Goal: Check status: Verify the current state of an ongoing process or item

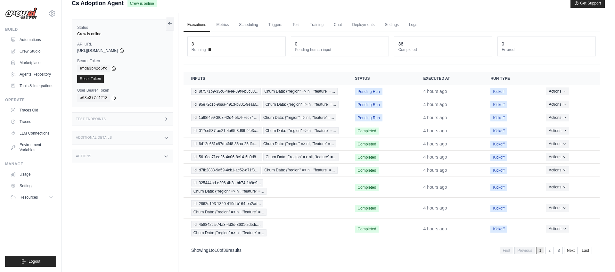
scroll to position [7, 0]
click at [36, 41] on link "Automations" at bounding box center [32, 40] width 48 height 10
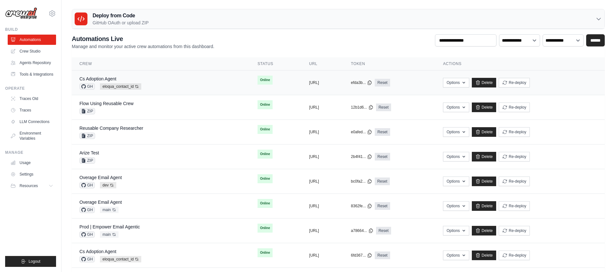
click at [173, 84] on div "Cs Adoption Agent GH eloqua_contact_id Auto-deploy enabled" at bounding box center [160, 83] width 163 height 14
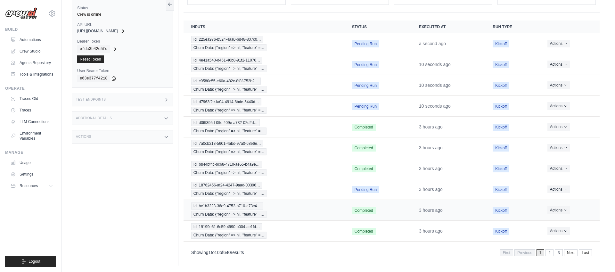
scroll to position [59, 0]
click at [548, 254] on link "2" at bounding box center [550, 252] width 8 height 7
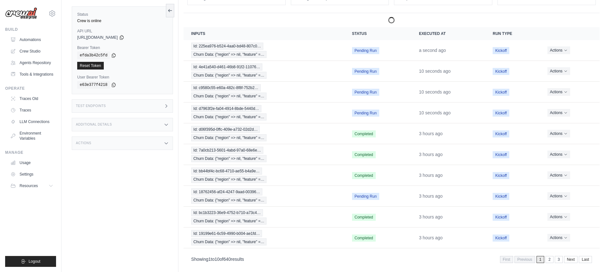
scroll to position [27, 0]
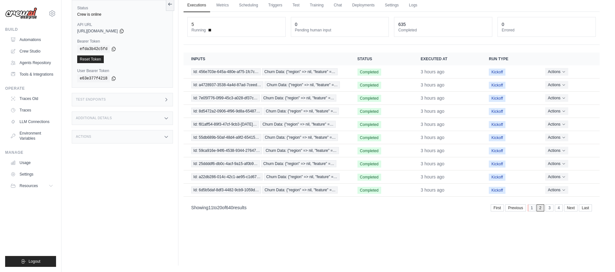
click at [530, 208] on link "1" at bounding box center [532, 207] width 8 height 7
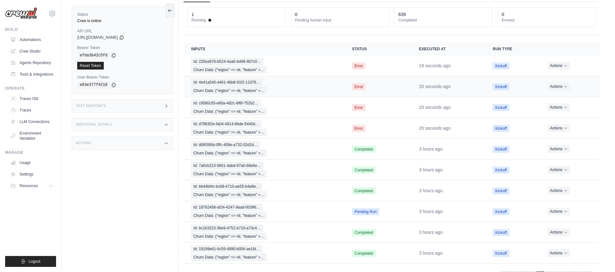
scroll to position [37, 0]
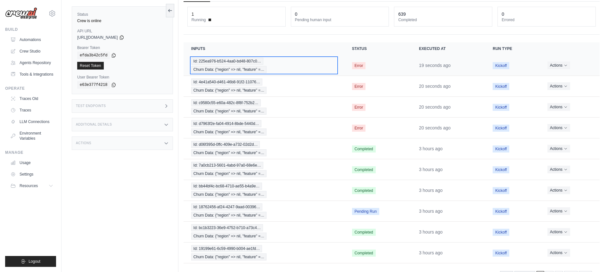
click at [273, 67] on div "Id: 225ea976-b524-4aa0-bd48-807c0… Churn Data: {"region" => nil, "feature" =…" at bounding box center [263, 65] width 145 height 15
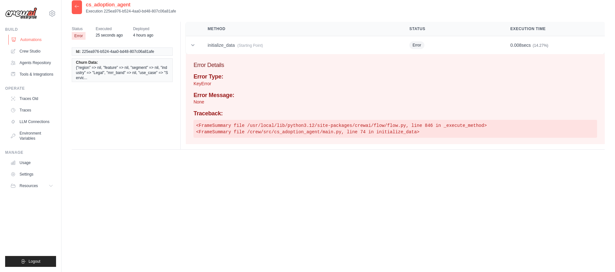
scroll to position [10, 0]
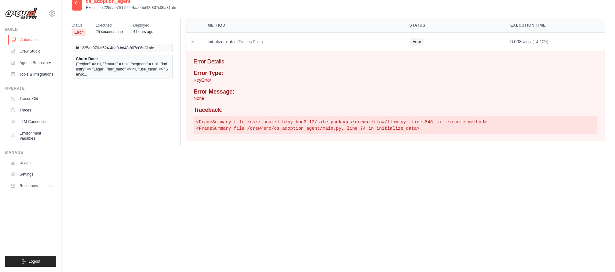
click at [34, 38] on link "Automations" at bounding box center [32, 40] width 48 height 10
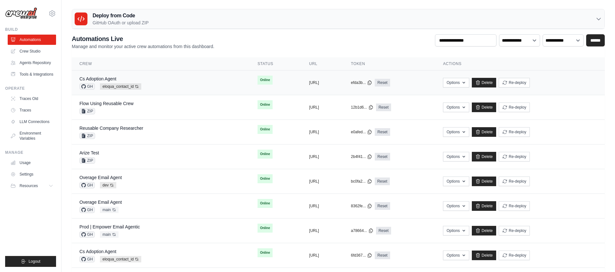
click at [257, 82] on span "Online" at bounding box center [264, 80] width 15 height 9
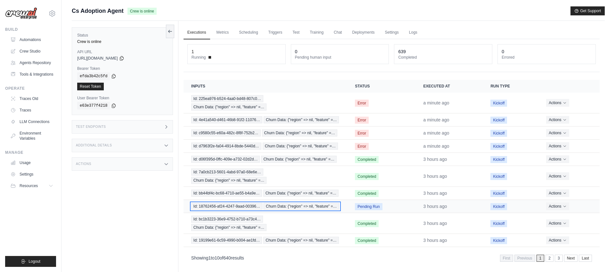
click at [314, 206] on span "Churn Data: {"region" => nil, "feature" =…" at bounding box center [301, 206] width 76 height 7
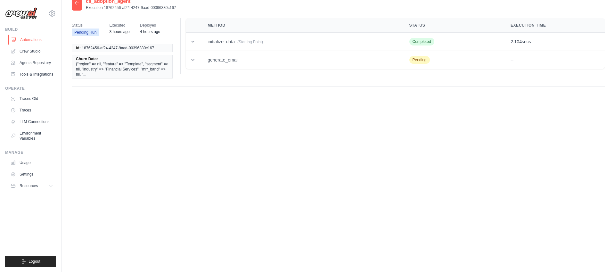
scroll to position [12, 0]
click at [36, 38] on link "Automations" at bounding box center [32, 40] width 48 height 10
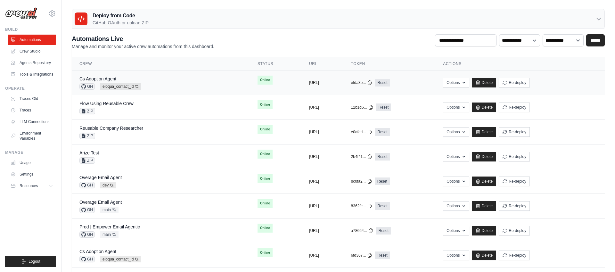
click at [185, 79] on div "Cs Adoption Agent GH eloqua_contact_id Auto-deploy enabled" at bounding box center [160, 83] width 163 height 14
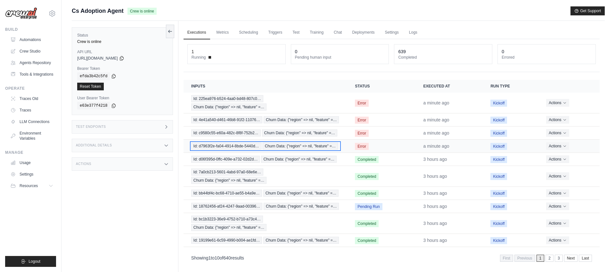
click at [307, 145] on span "Churn Data: {"region" => nil, "feature" =…" at bounding box center [300, 145] width 76 height 7
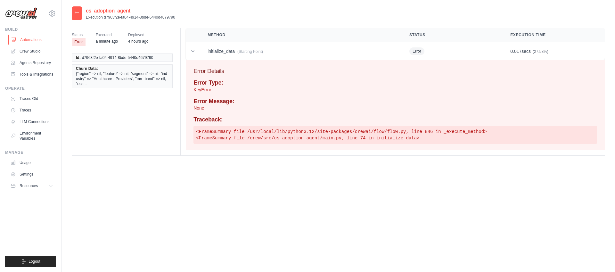
click at [26, 41] on link "Automations" at bounding box center [32, 40] width 48 height 10
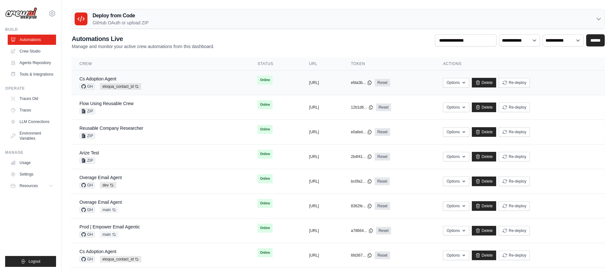
drag, startPoint x: 153, startPoint y: 84, endPoint x: 147, endPoint y: 83, distance: 5.8
click at [153, 84] on div "Cs Adoption Agent GH eloqua_contact_id Auto-deploy enabled" at bounding box center [160, 83] width 163 height 14
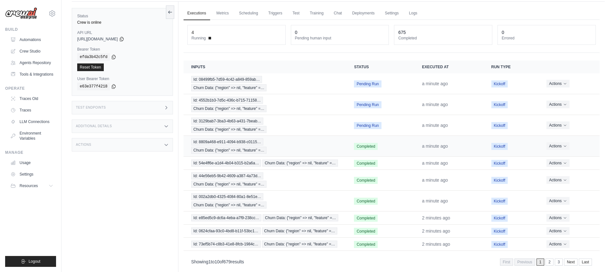
scroll to position [28, 0]
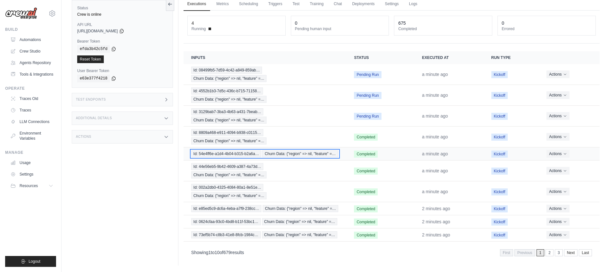
click at [232, 154] on span "Id: 54e4ff6e-a1d4-4b04-b315-b2a6a…" at bounding box center [226, 153] width 70 height 7
